Goal: Information Seeking & Learning: Learn about a topic

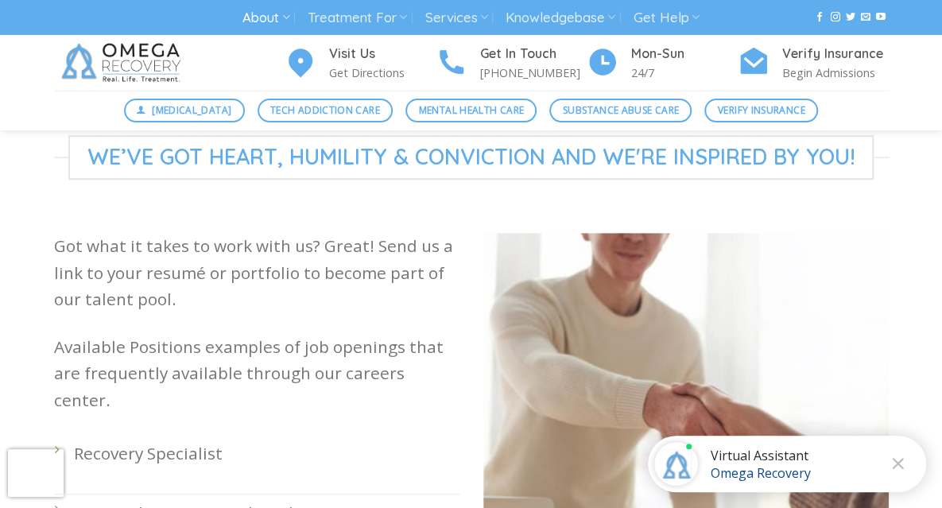
scroll to position [356, 0]
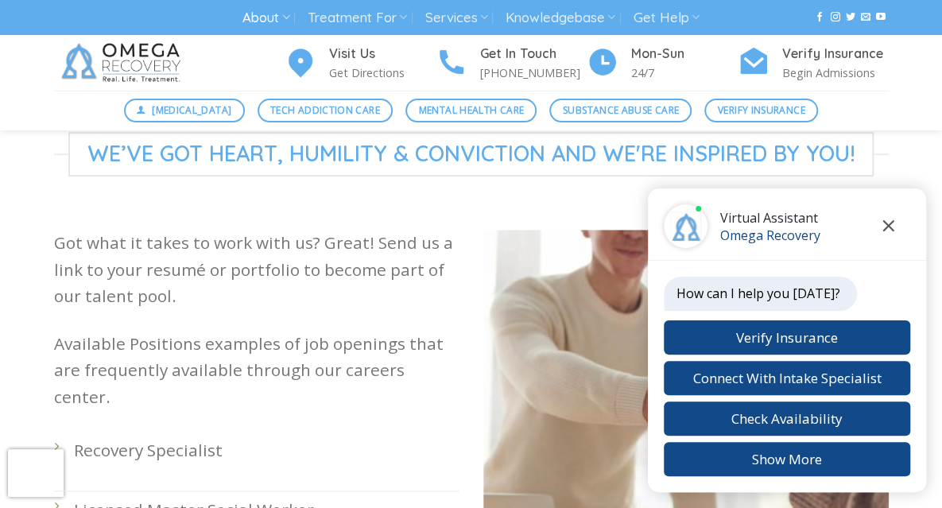
click at [887, 224] on icon "Close chat" at bounding box center [888, 225] width 11 height 11
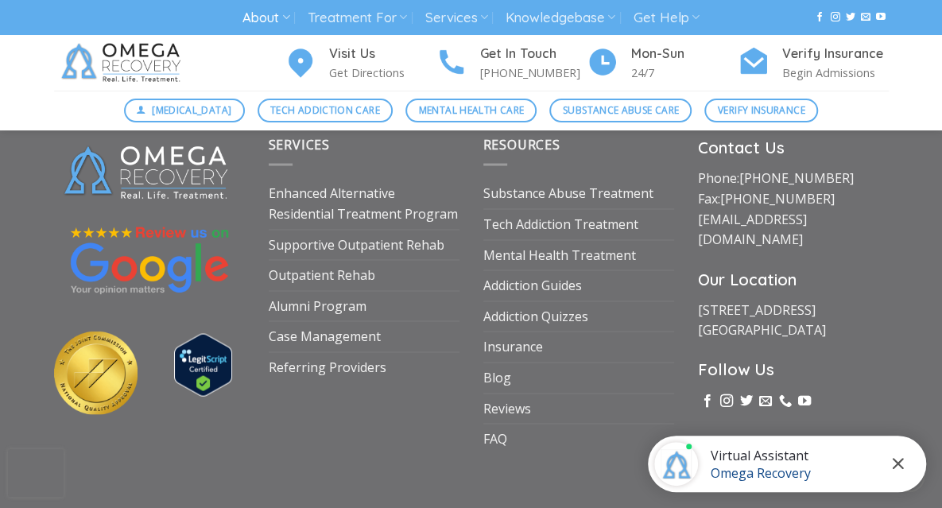
scroll to position [1338, 0]
click at [892, 472] on button "Close chat" at bounding box center [898, 464] width 44 height 44
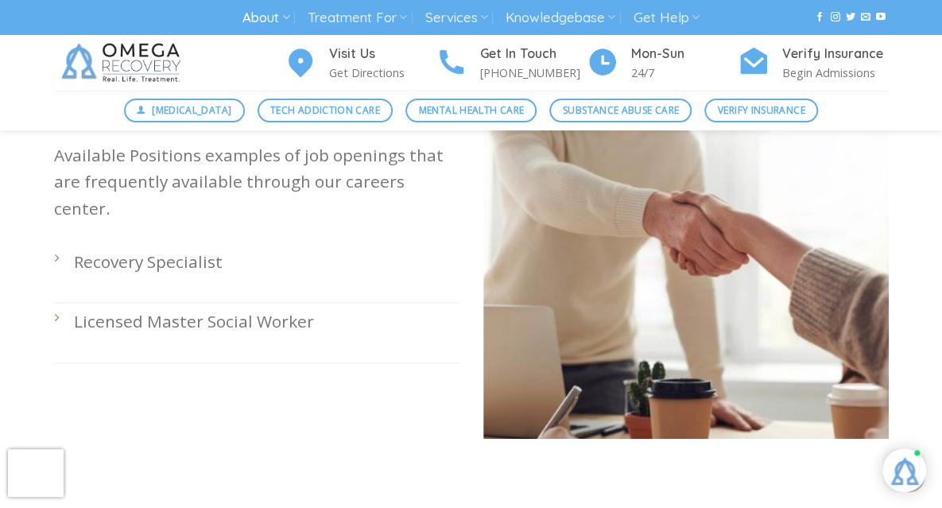
scroll to position [547, 0]
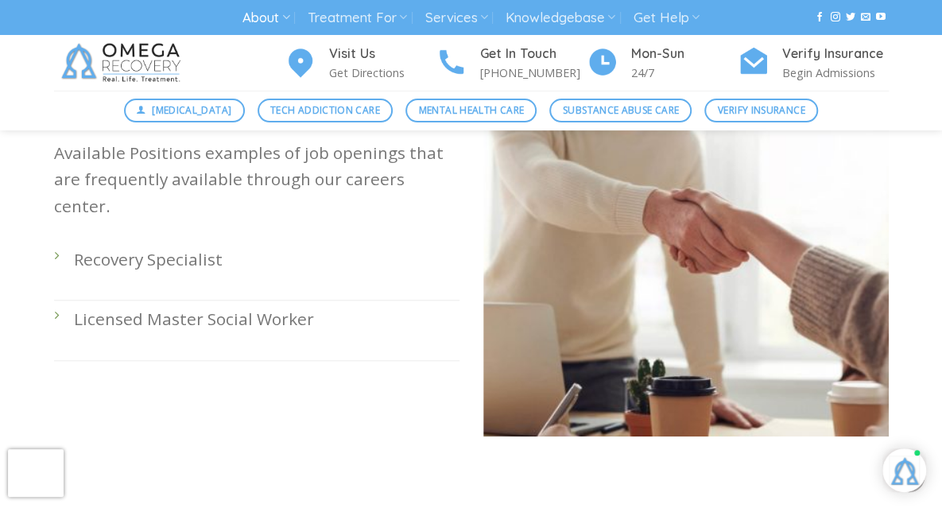
click at [55, 241] on li "Recovery Specialist" at bounding box center [256, 271] width 405 height 60
click at [56, 241] on li "Recovery Specialist" at bounding box center [256, 271] width 405 height 60
click at [191, 246] on p "Recovery Specialist" at bounding box center [267, 259] width 386 height 26
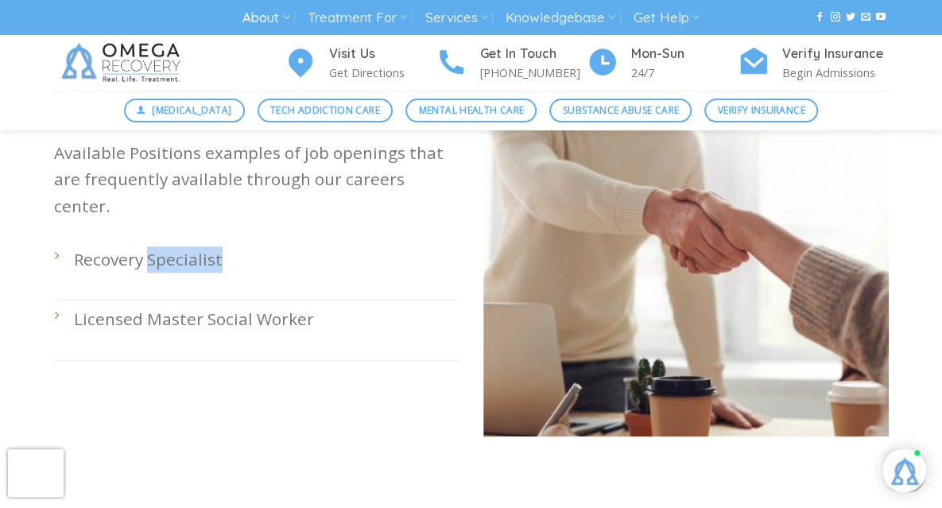
click at [191, 246] on p "Recovery Specialist" at bounding box center [267, 259] width 386 height 26
click at [118, 262] on li "Recovery Specialist" at bounding box center [256, 271] width 405 height 60
click at [107, 246] on p "Recovery Specialist" at bounding box center [267, 259] width 386 height 26
click at [102, 246] on li "Recovery Specialist" at bounding box center [256, 271] width 405 height 60
click at [59, 241] on li "Recovery Specialist" at bounding box center [256, 271] width 405 height 60
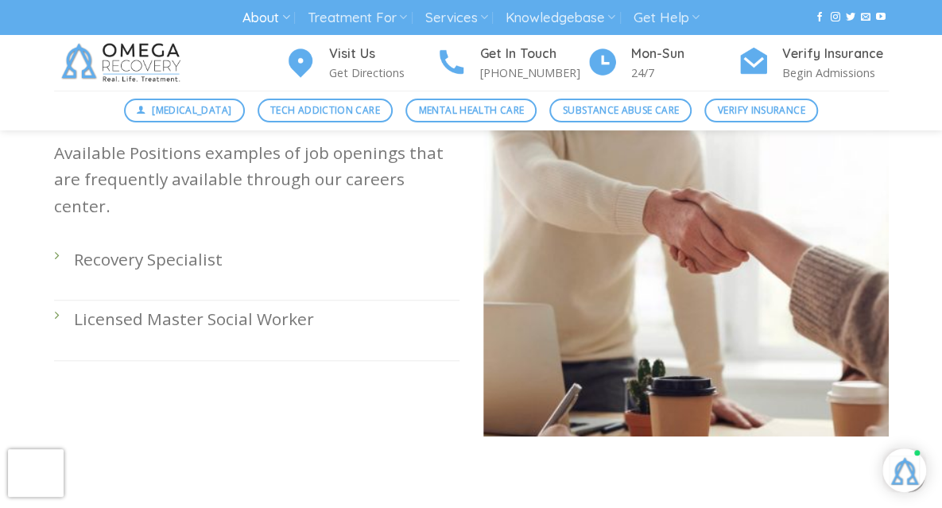
click at [56, 241] on li "Recovery Specialist" at bounding box center [256, 271] width 405 height 60
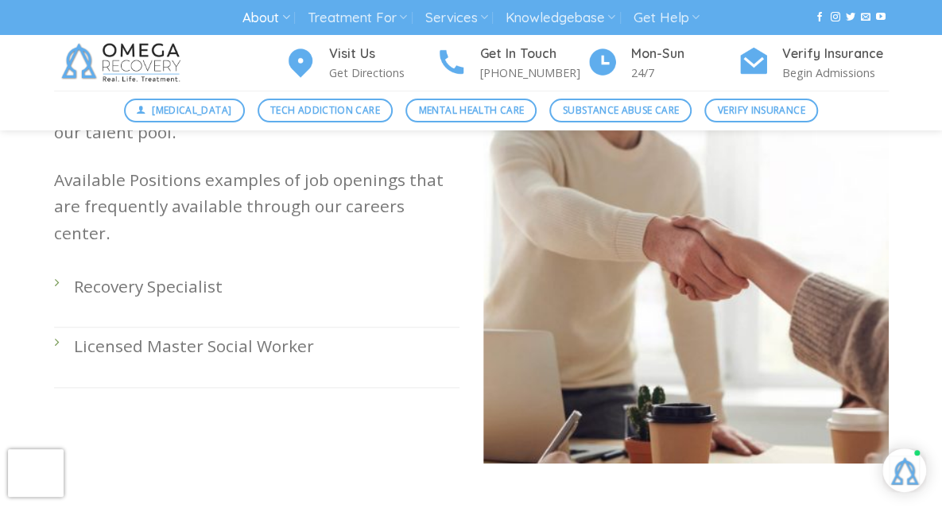
scroll to position [531, 0]
